Goal: Task Accomplishment & Management: Manage account settings

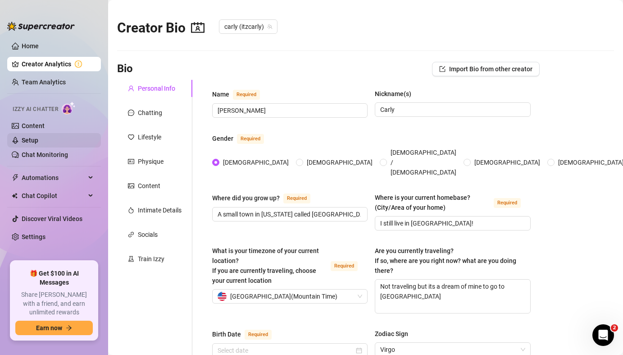
type input "[DATE]"
click at [64, 153] on link "Chat Monitoring" at bounding box center [45, 154] width 46 height 7
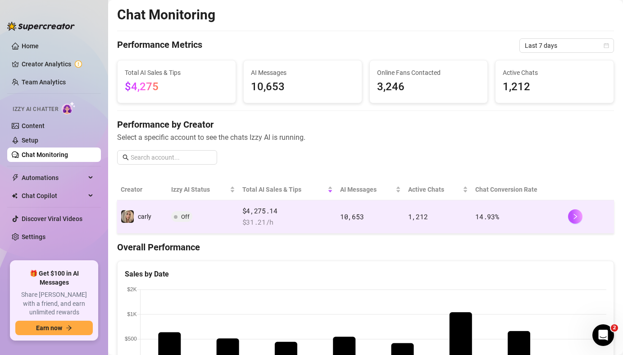
click at [182, 217] on span "Off" at bounding box center [185, 216] width 9 height 7
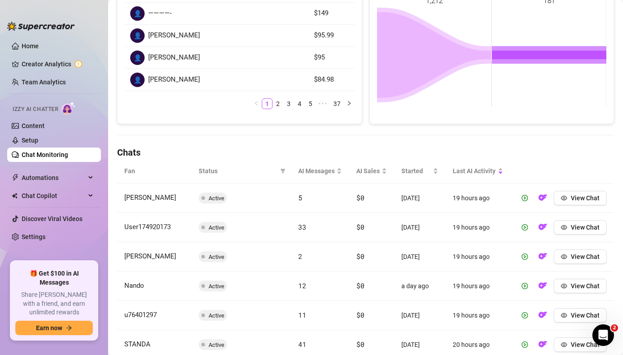
scroll to position [185, 0]
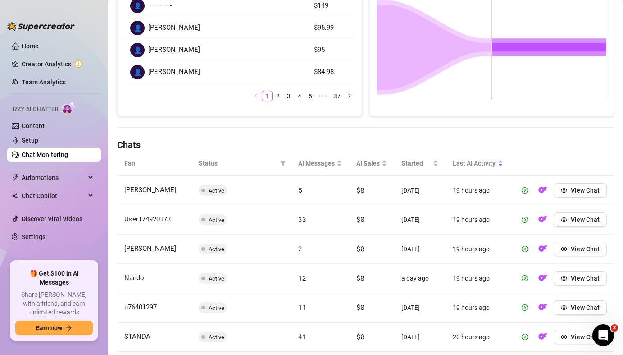
click at [68, 158] on link "Chat Monitoring" at bounding box center [45, 154] width 46 height 7
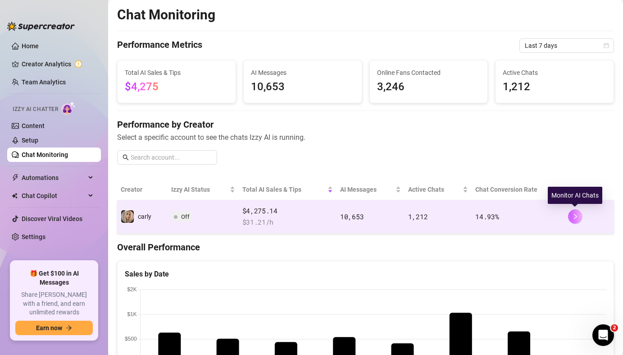
click at [571, 217] on button "button" at bounding box center [575, 216] width 14 height 14
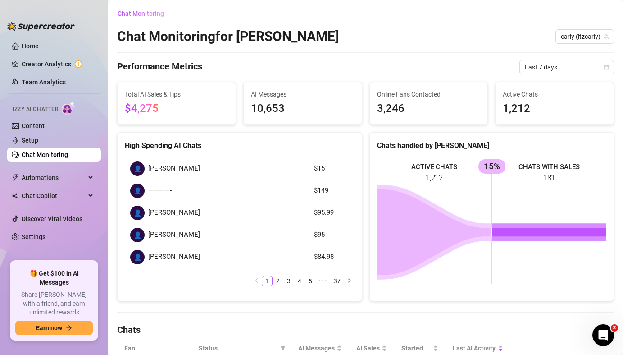
click at [68, 154] on link "Chat Monitoring" at bounding box center [45, 154] width 46 height 7
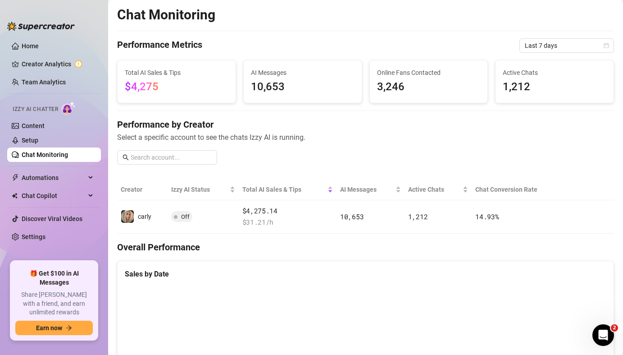
click at [68, 158] on link "Chat Monitoring" at bounding box center [45, 154] width 46 height 7
click at [42, 122] on link "Content" at bounding box center [33, 125] width 23 height 7
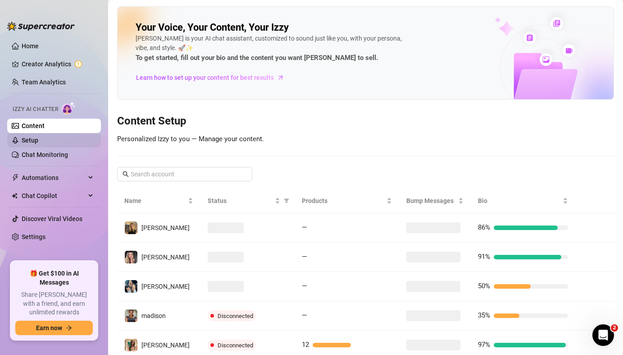
click at [38, 137] on link "Setup" at bounding box center [30, 140] width 17 height 7
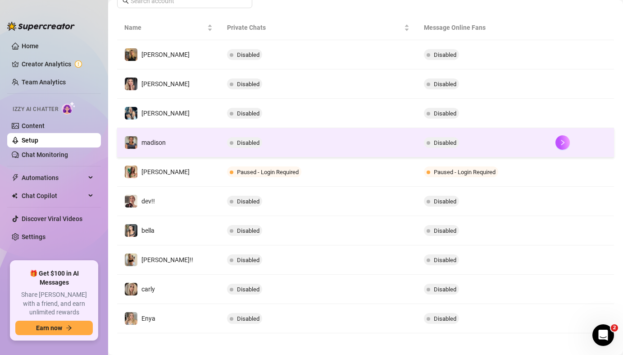
scroll to position [163, 0]
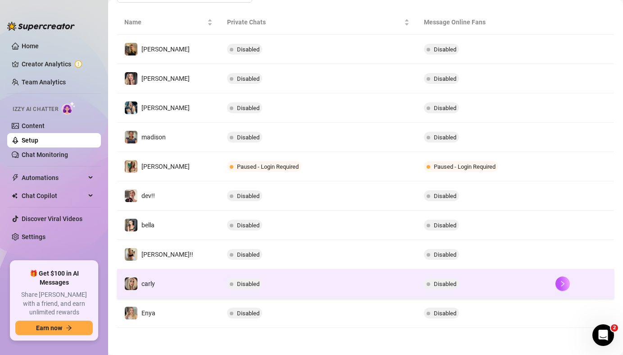
click at [227, 282] on span "Disabled" at bounding box center [244, 283] width 35 height 11
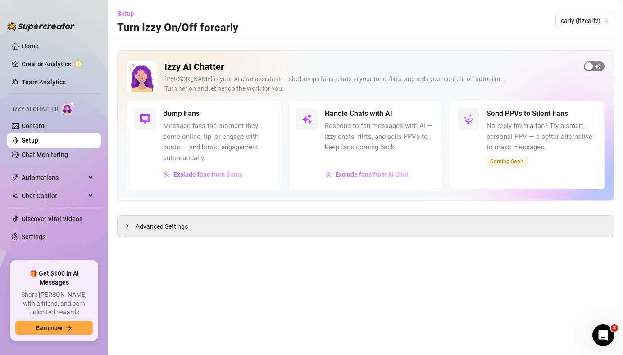
click at [589, 63] on div "button" at bounding box center [589, 66] width 8 height 8
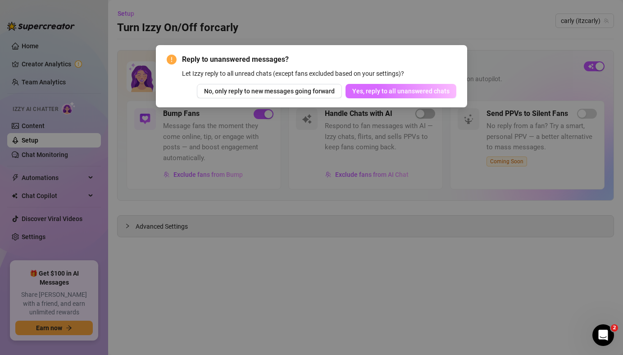
click at [376, 94] on span "Yes, reply to all unanswered chats" at bounding box center [400, 90] width 97 height 7
